Goal: Task Accomplishment & Management: Use online tool/utility

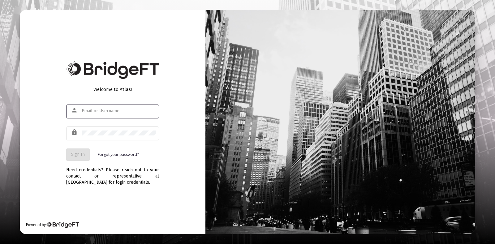
type input "[EMAIL_ADDRESS][DOMAIN_NAME]"
click at [95, 153] on div "Sign In Forgot your password?" at bounding box center [112, 155] width 93 height 12
click at [84, 153] on span "Sign In" at bounding box center [78, 154] width 14 height 5
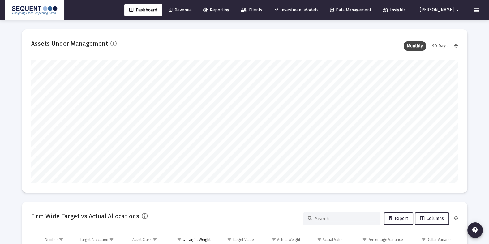
scroll to position [124, 230]
type input "[DATE]"
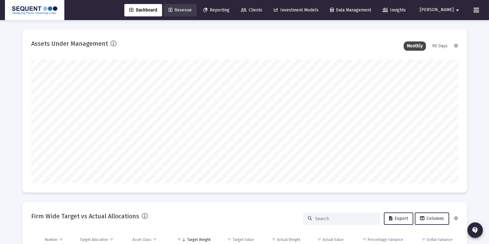
click at [197, 6] on link "Revenue" at bounding box center [180, 10] width 33 height 12
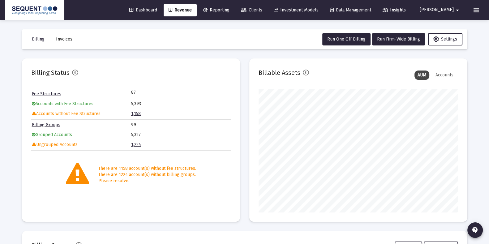
scroll to position [2, 0]
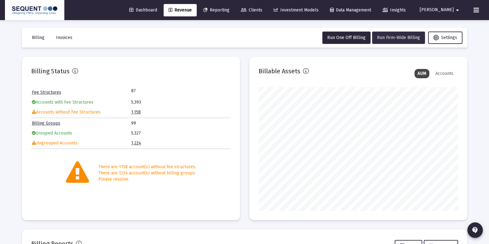
click at [393, 40] on button "Run Firm-Wide Billing" at bounding box center [398, 38] width 53 height 12
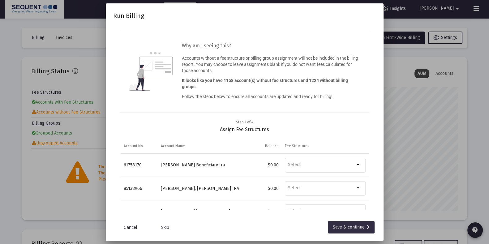
click at [348, 224] on div "Save & continue" at bounding box center [351, 227] width 37 height 12
click at [349, 228] on div "Save & continue" at bounding box center [351, 227] width 37 height 12
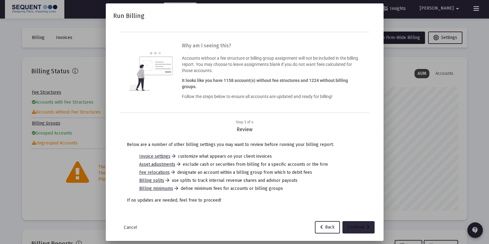
click at [349, 228] on div "Continue" at bounding box center [359, 227] width 22 height 12
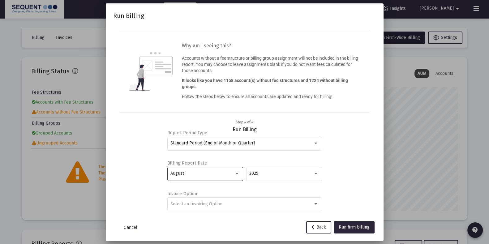
click at [229, 170] on div "August" at bounding box center [205, 173] width 69 height 15
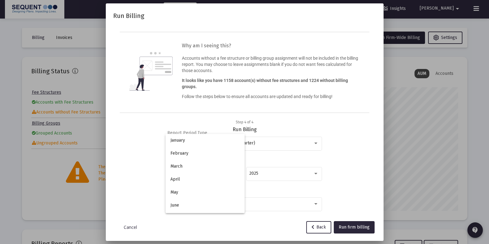
scroll to position [58, 0]
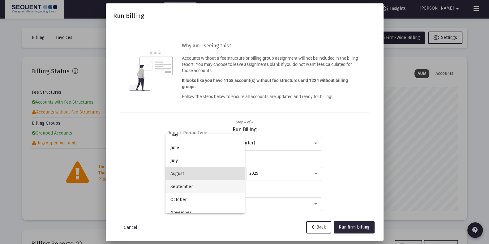
click at [211, 185] on span "September" at bounding box center [205, 186] width 69 height 13
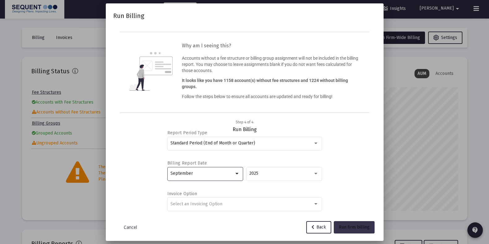
click at [354, 224] on button "Run firm billing" at bounding box center [354, 227] width 41 height 12
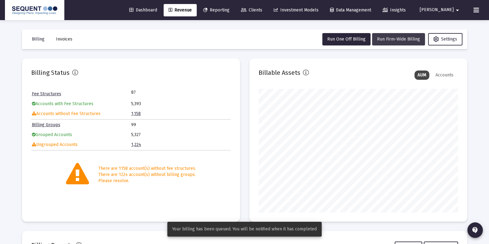
scroll to position [2, 0]
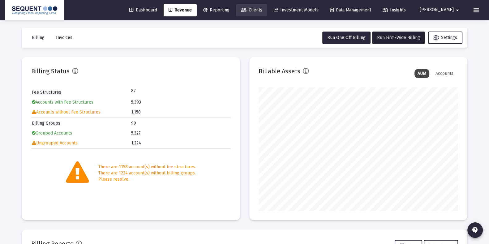
click at [267, 13] on link "Clients" at bounding box center [251, 10] width 31 height 12
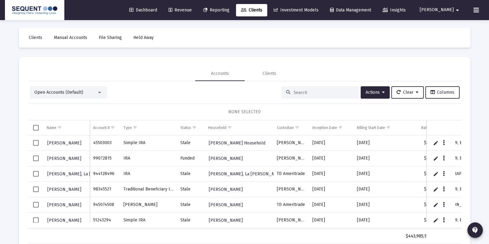
click at [320, 91] on input at bounding box center [324, 92] width 61 height 5
paste input "27335717"
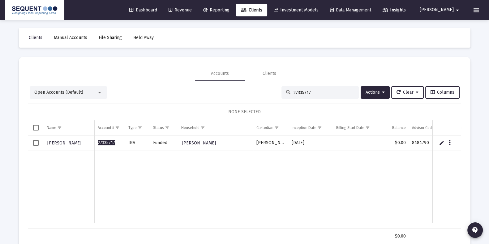
drag, startPoint x: 329, startPoint y: 92, endPoint x: 211, endPoint y: 64, distance: 120.8
click at [211, 64] on mat-card "Accounts Clients Open Accounts (Default) 27335717 Actions Clear Columns NONE SE…" at bounding box center [245, 155] width 452 height 197
paste input "84780322"
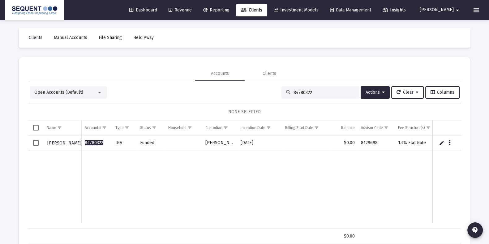
type input "84780322"
